Goal: Task Accomplishment & Management: Use online tool/utility

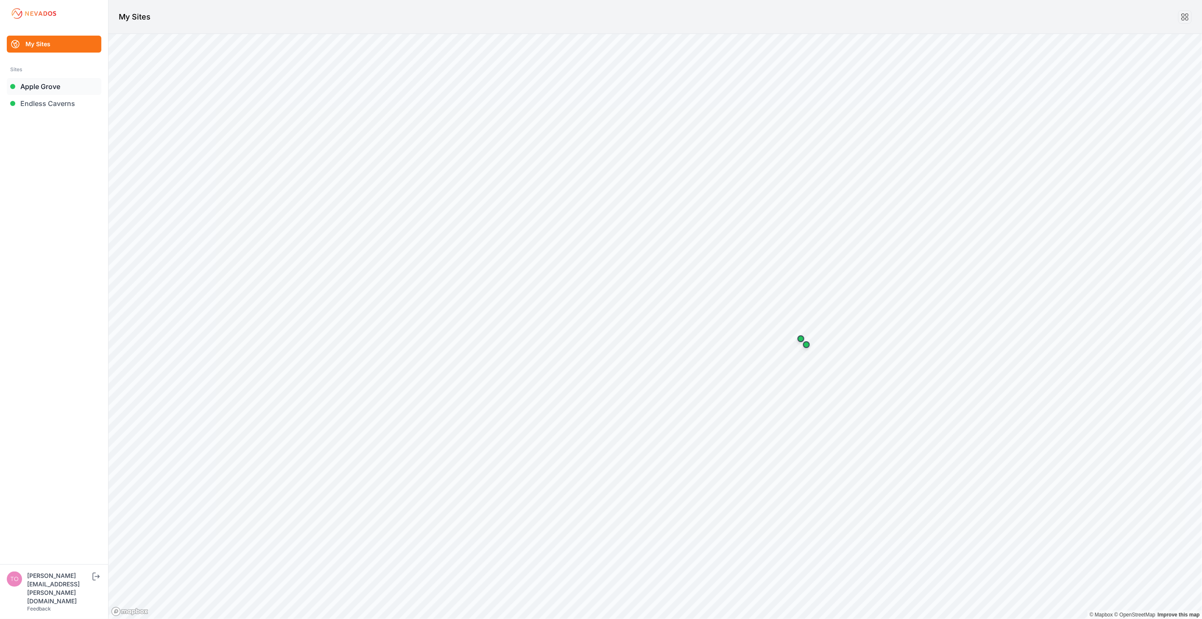
click at [46, 89] on link "Apple Grove" at bounding box center [54, 86] width 95 height 17
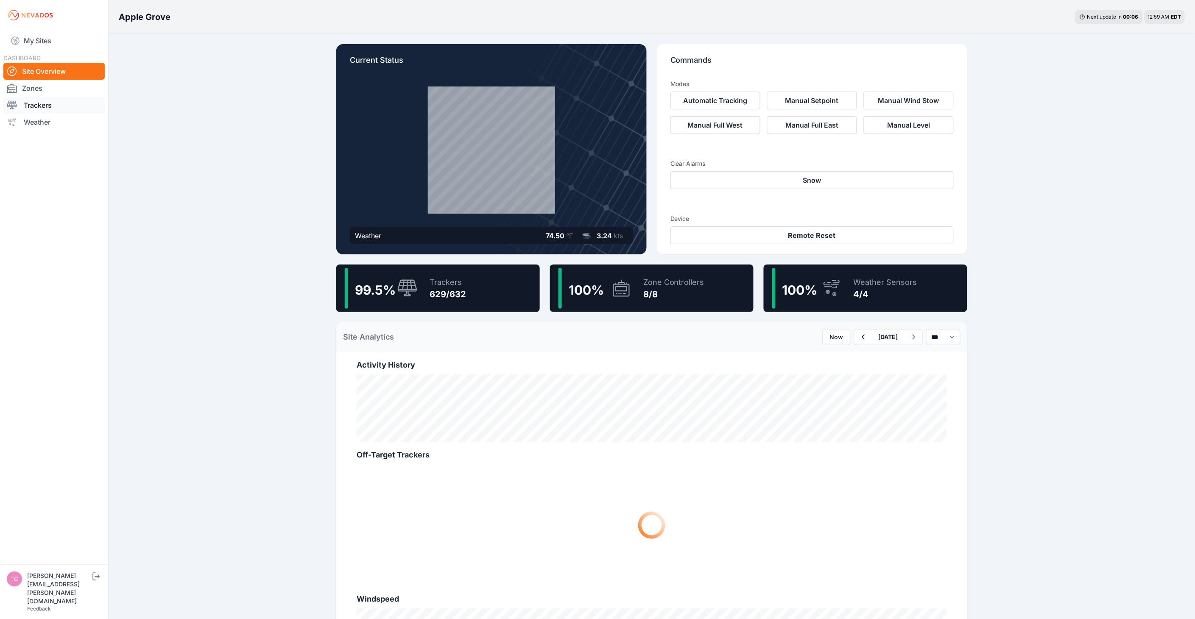
click at [58, 106] on link "Trackers" at bounding box center [53, 105] width 101 height 17
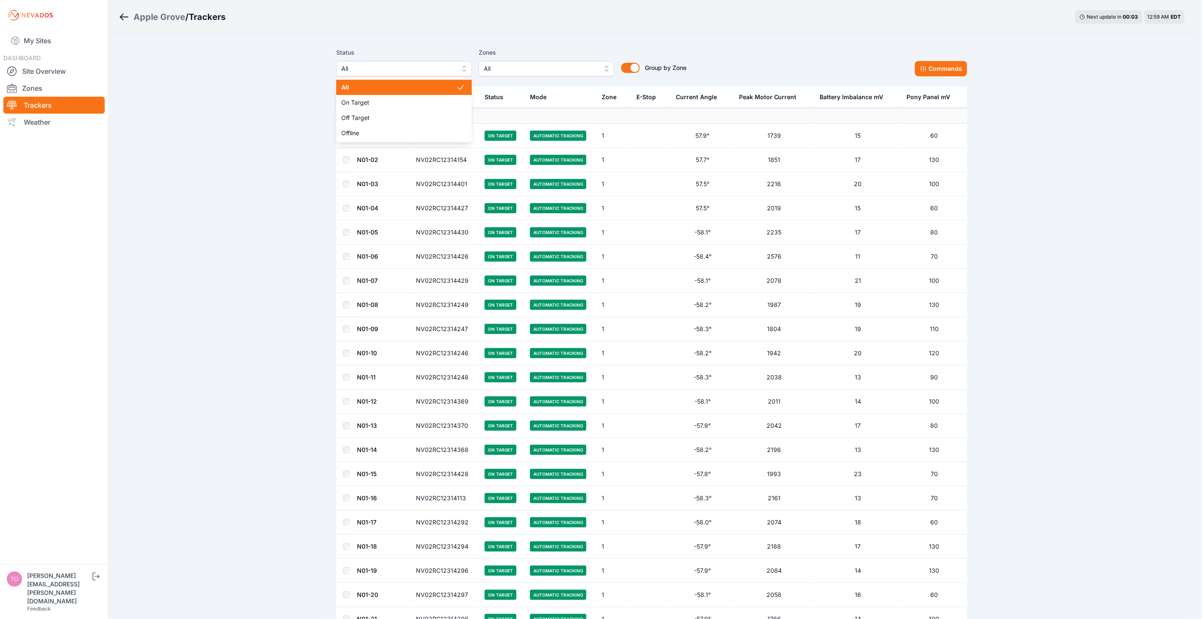
click at [434, 70] on span "All" at bounding box center [398, 69] width 114 height 10
click at [431, 112] on div "Off Target" at bounding box center [404, 117] width 136 height 15
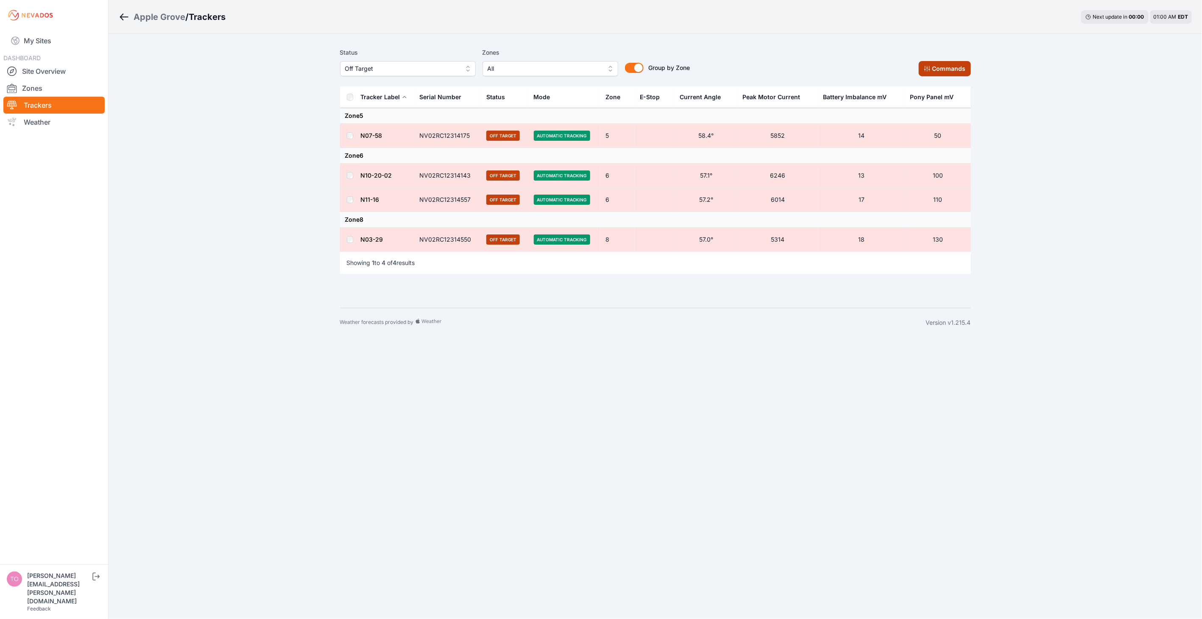
click at [934, 67] on button "Commands" at bounding box center [945, 68] width 52 height 15
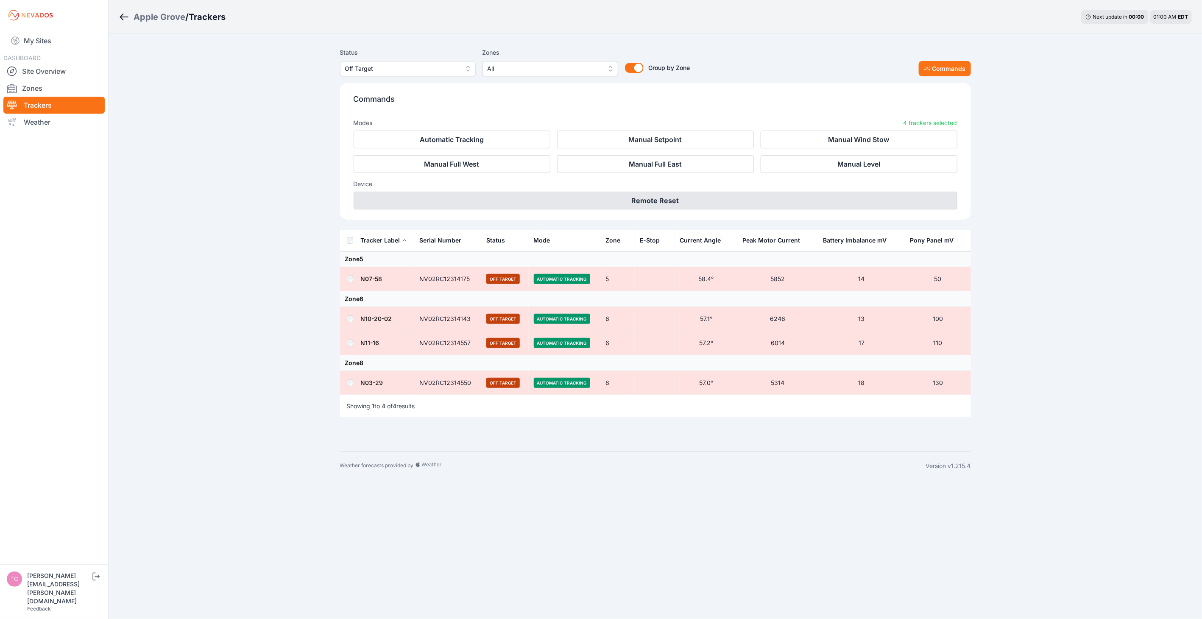
click at [671, 202] on button "Remote Reset" at bounding box center [656, 201] width 604 height 18
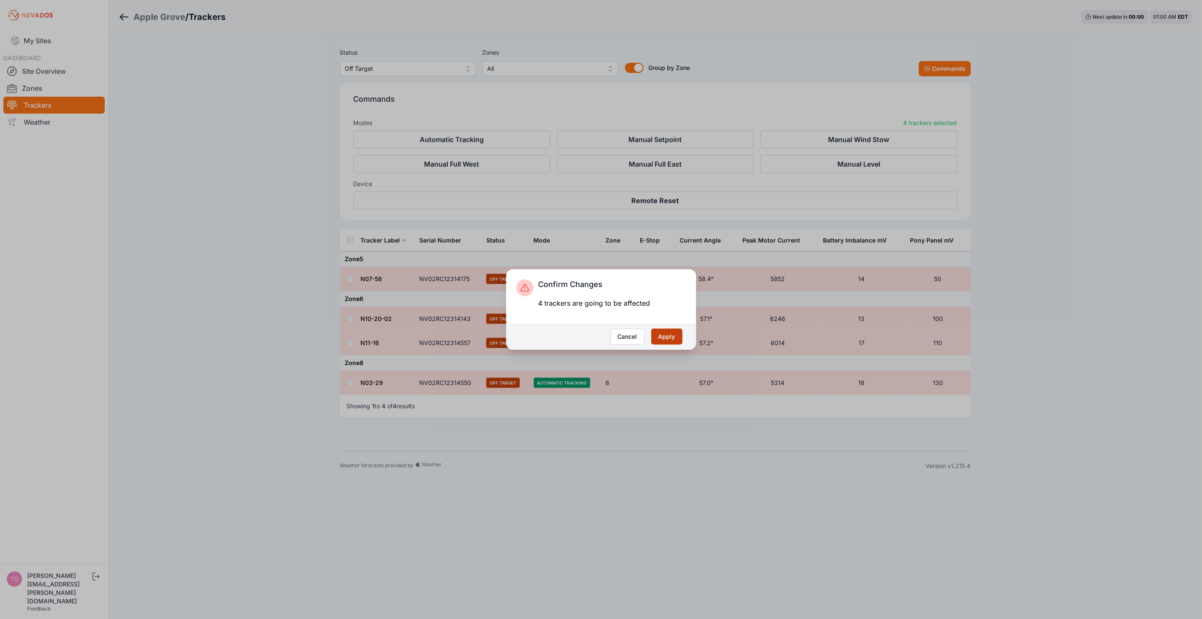
click at [668, 331] on button "Apply" at bounding box center [666, 337] width 31 height 16
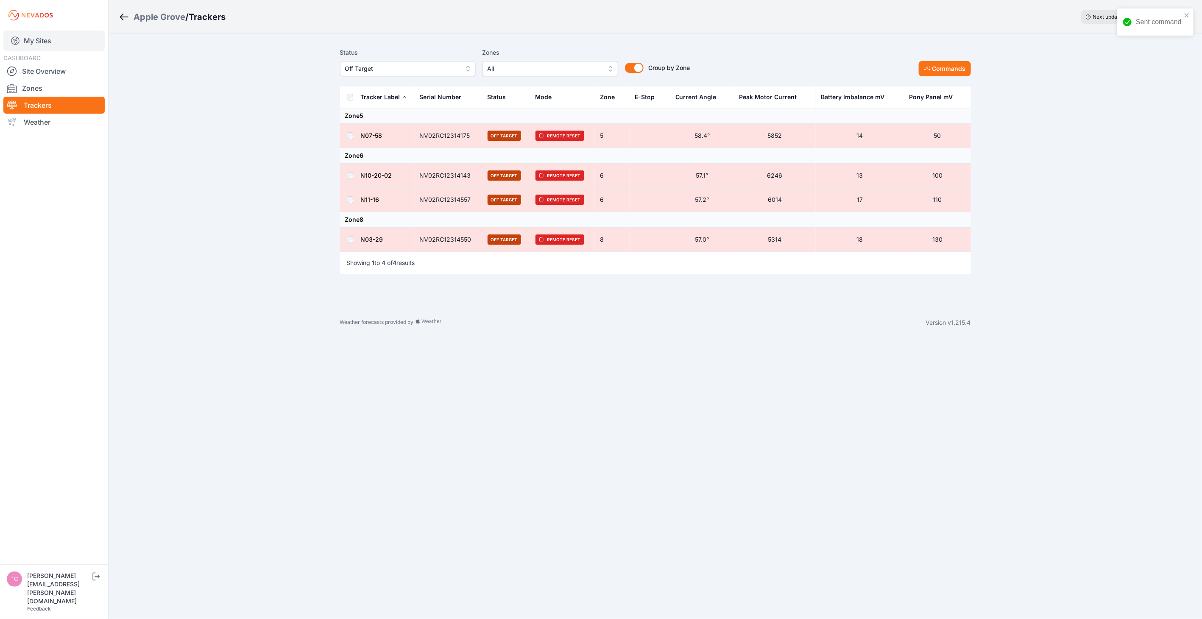
click at [39, 39] on link "My Sites" at bounding box center [53, 41] width 101 height 20
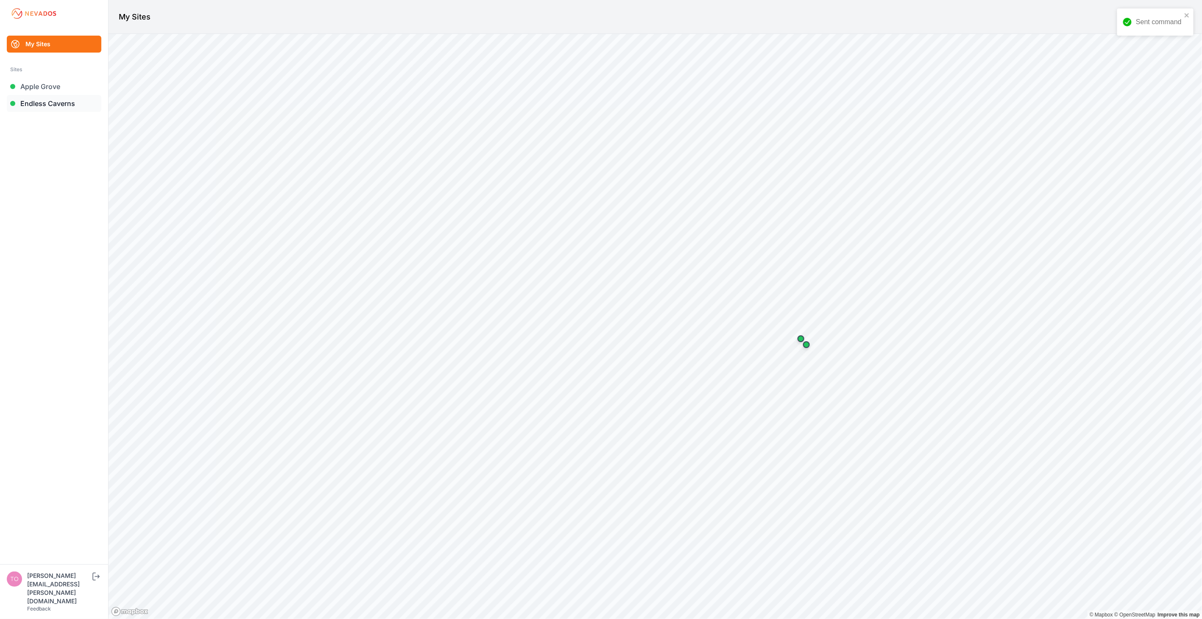
click at [56, 100] on link "Endless Caverns" at bounding box center [54, 103] width 95 height 17
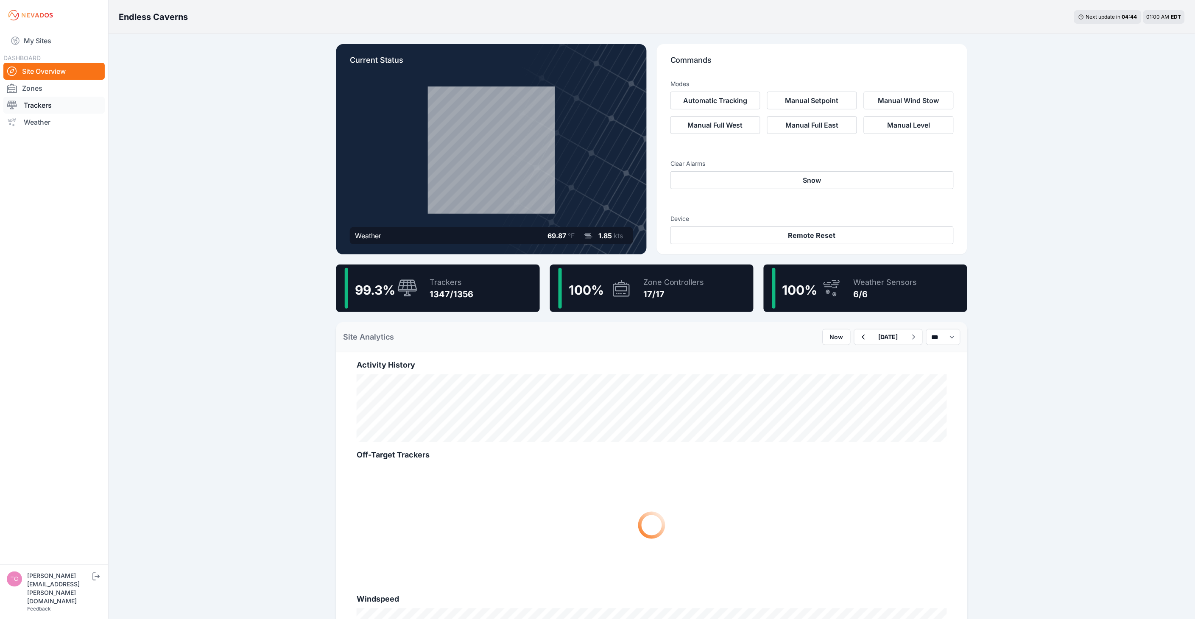
click at [45, 105] on link "Trackers" at bounding box center [53, 105] width 101 height 17
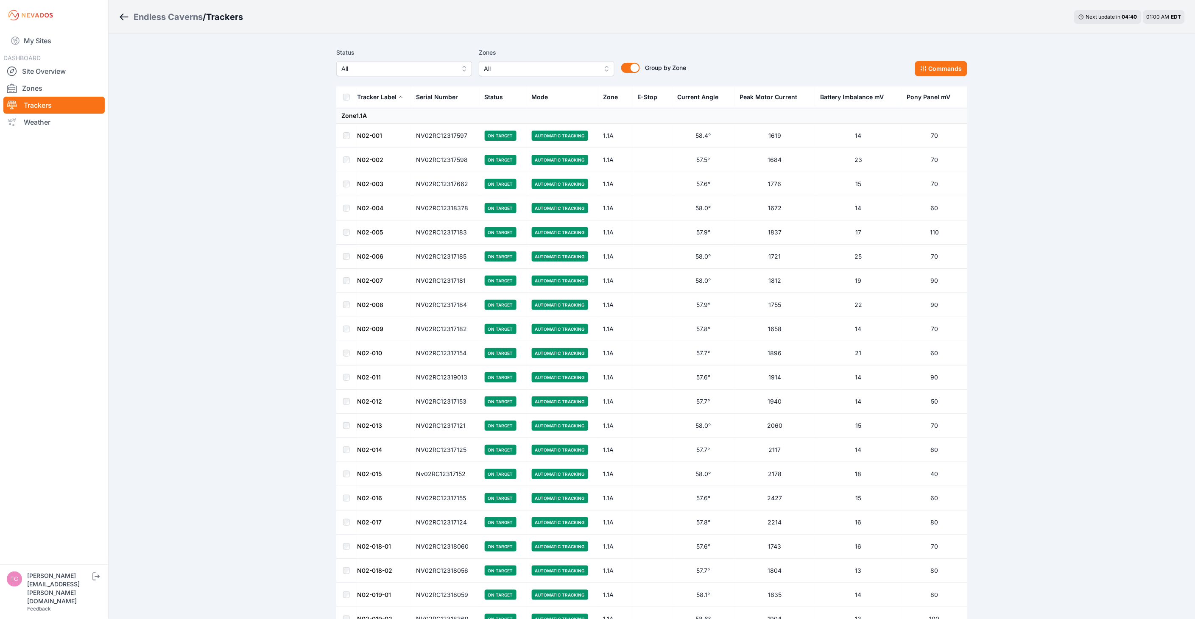
click at [423, 70] on span "All" at bounding box center [398, 69] width 114 height 10
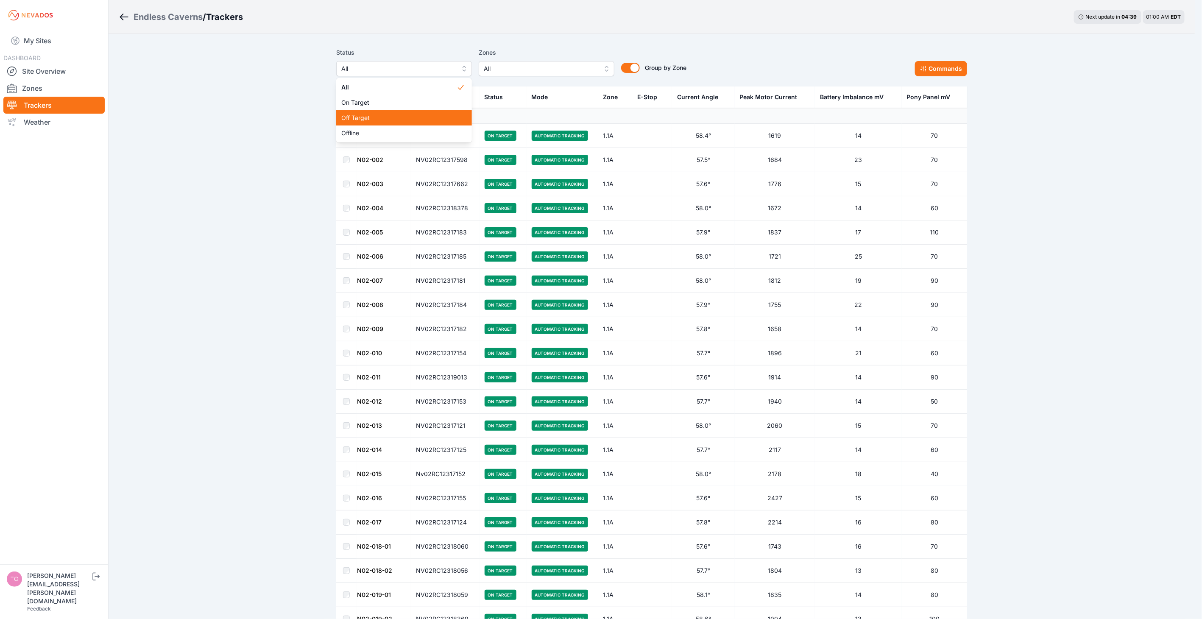
click at [424, 113] on div "Off Target" at bounding box center [404, 117] width 136 height 15
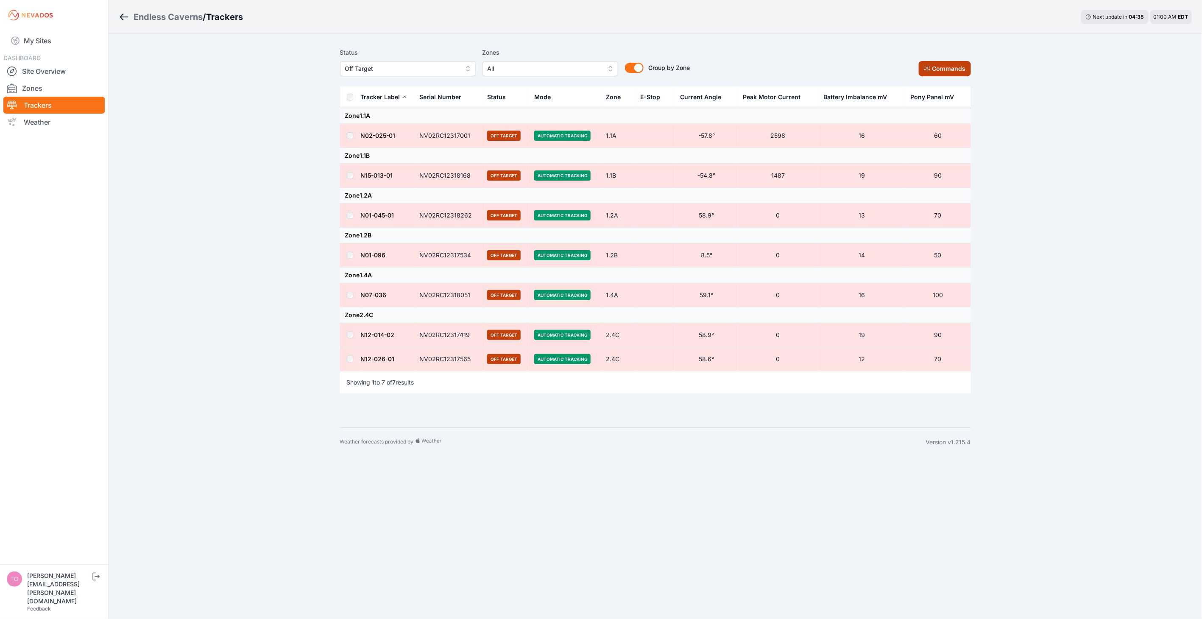
click at [945, 62] on button "Commands" at bounding box center [945, 68] width 52 height 15
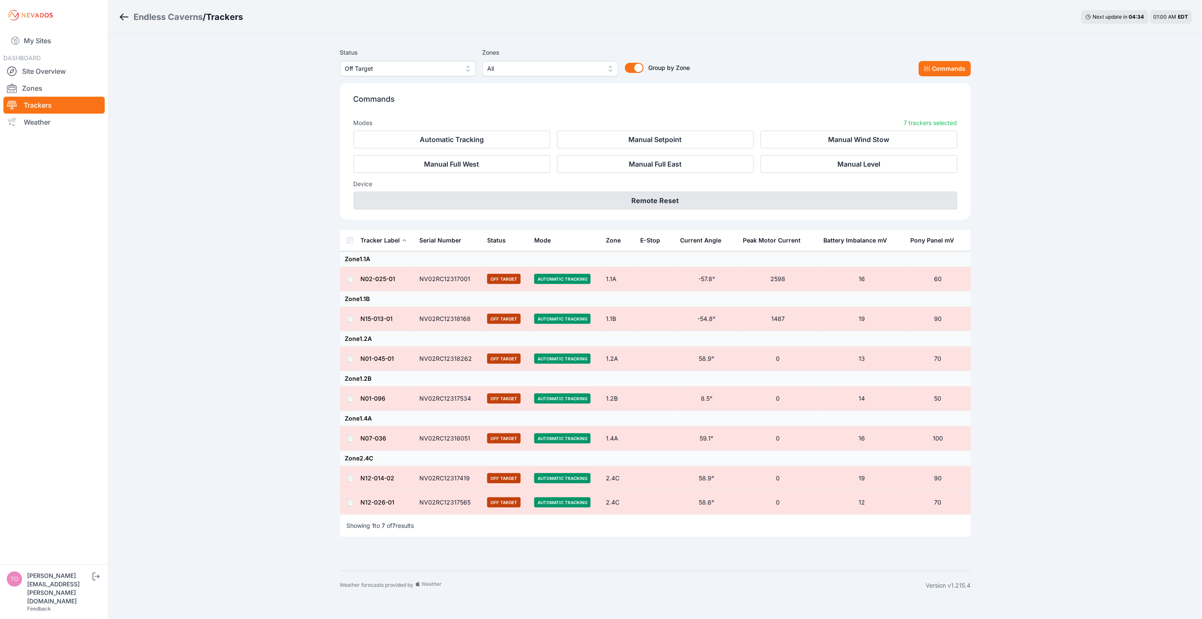
click at [694, 198] on button "Remote Reset" at bounding box center [656, 201] width 604 height 18
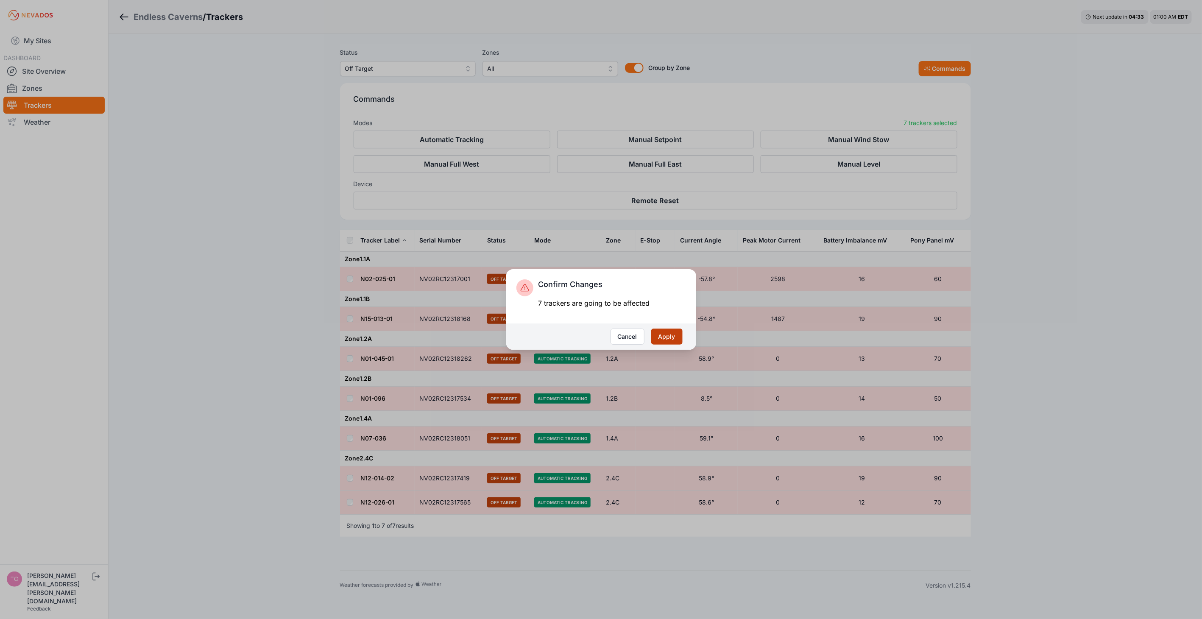
click at [667, 336] on button "Apply" at bounding box center [666, 337] width 31 height 16
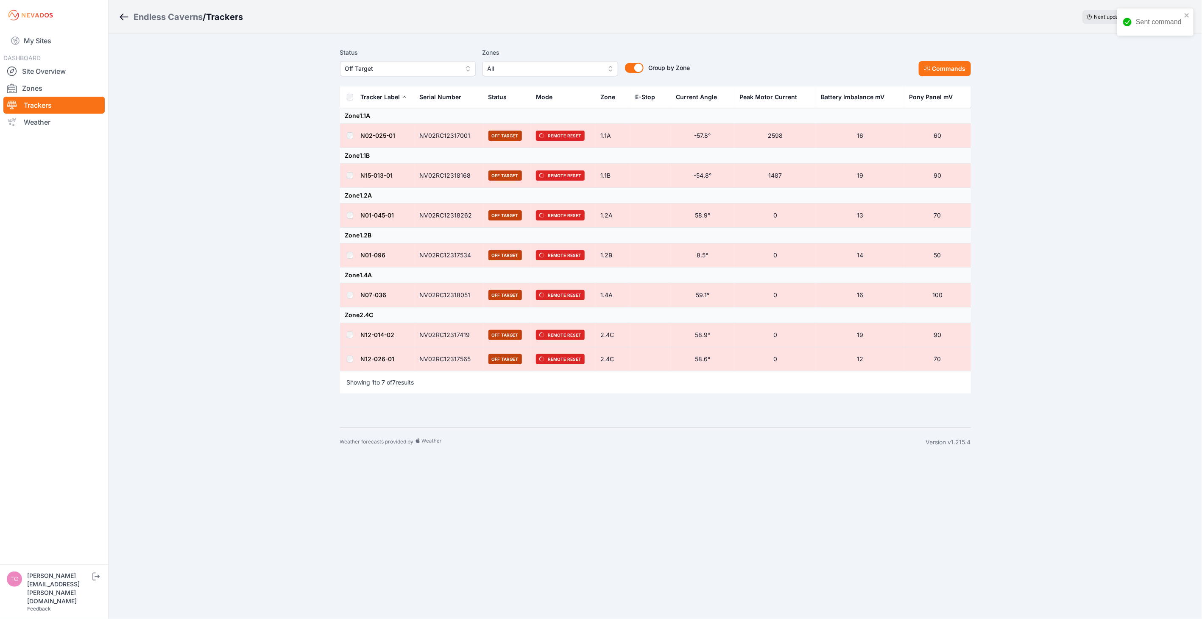
click at [273, 141] on div "Endless Caverns / Trackers Next update in 03 : 54 01:01 AM EDT Status Off Targe…" at bounding box center [601, 228] width 1202 height 457
click at [47, 37] on link "My Sites" at bounding box center [53, 41] width 101 height 20
